Goal: Navigation & Orientation: Find specific page/section

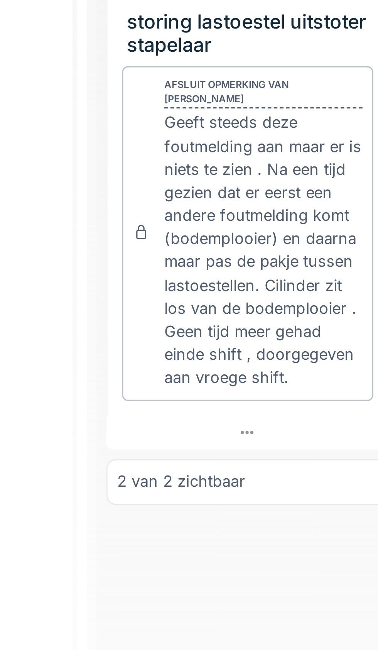
click at [230, 457] on div "2 van 2 zichtbaar" at bounding box center [223, 450] width 90 height 14
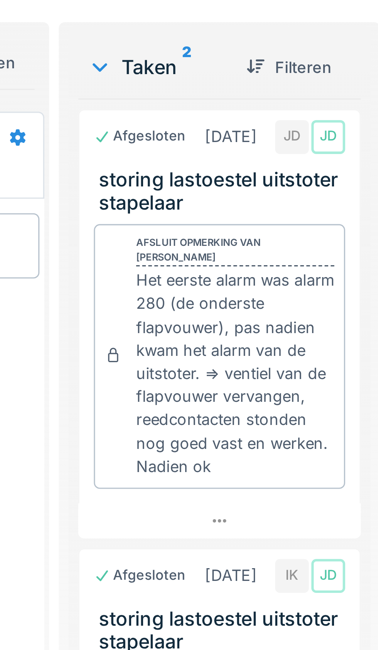
click at [225, 275] on icon at bounding box center [223, 272] width 6 height 5
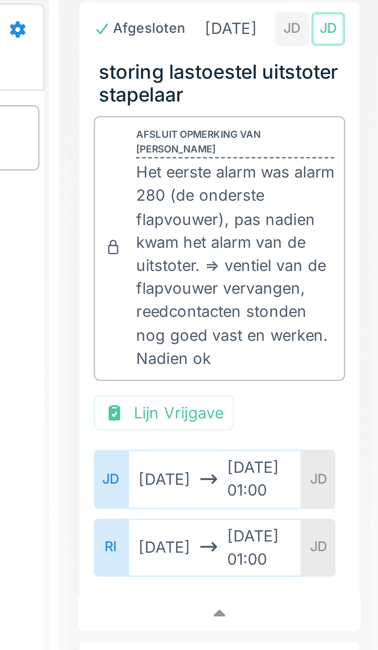
click at [191, 324] on div "RI" at bounding box center [188, 315] width 11 height 19
click at [187, 295] on div "JD" at bounding box center [188, 293] width 11 height 19
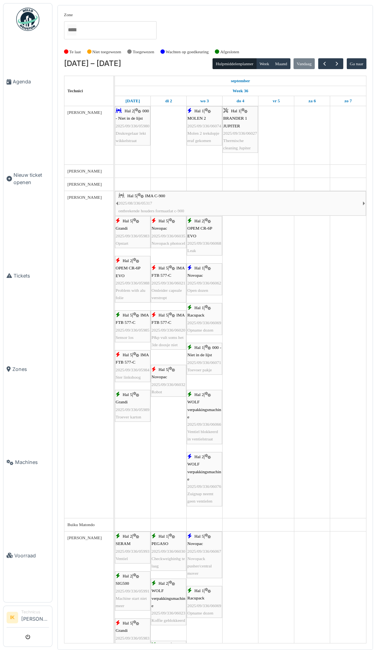
click at [27, 85] on span "Agenda" at bounding box center [31, 81] width 36 height 7
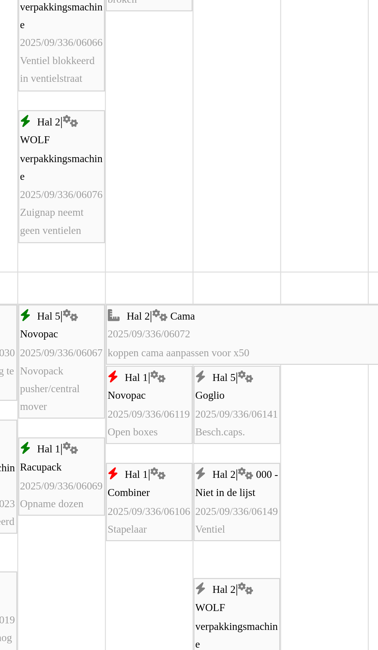
scroll to position [257, 0]
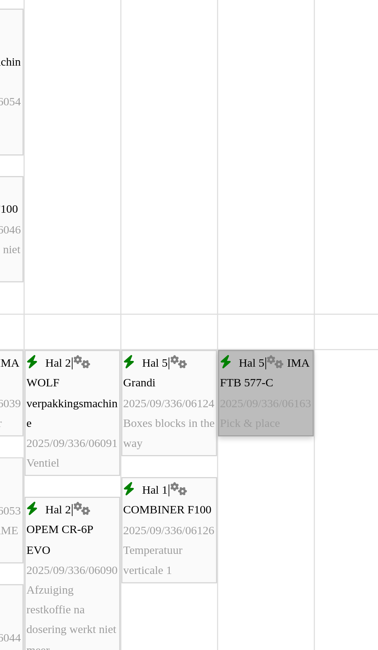
click at [278, 407] on link "Hal 5 | IMA FTB 577-C 2025/09/336/06163 Pick & place" at bounding box center [277, 396] width 36 height 32
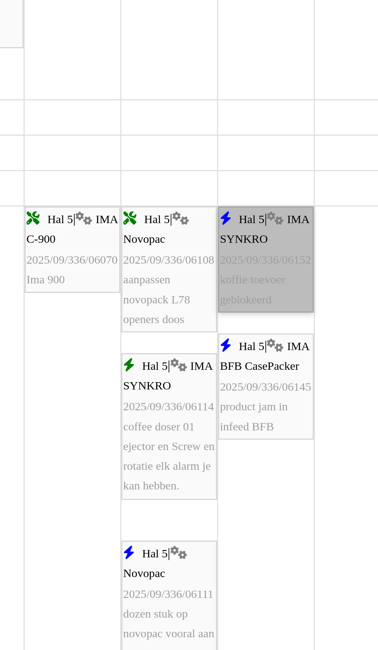
click at [276, 356] on link "Hal 5 | IMA SYNKRO 2025/09/336/06152 koffie toevoer geblokeerd" at bounding box center [277, 345] width 36 height 39
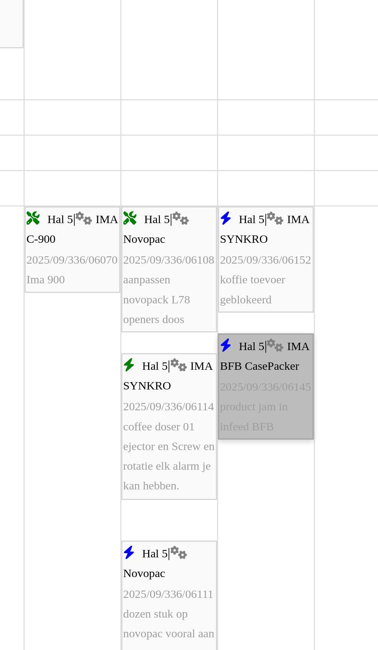
click at [275, 411] on link "Hal 5 | IMA BFB CasePacker 2025/09/336/06145 product jam in infeed BFB" at bounding box center [277, 392] width 36 height 39
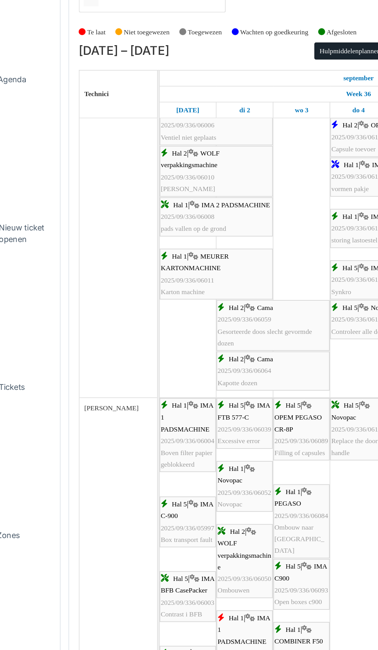
scroll to position [1345, 0]
